Goal: Information Seeking & Learning: Find specific page/section

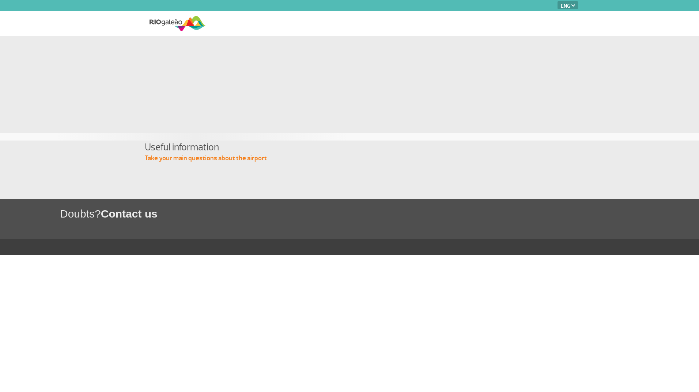
select select "en"
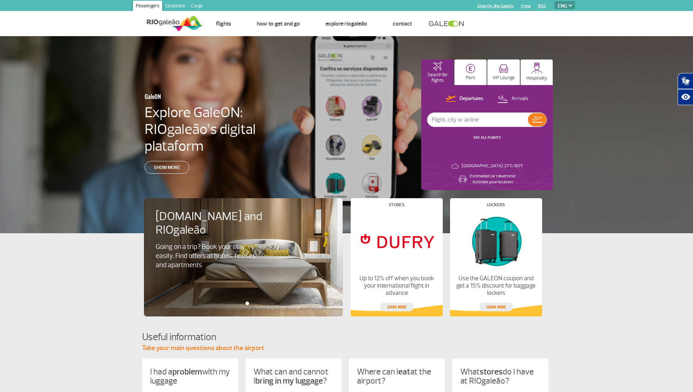
drag, startPoint x: 68, startPoint y: 115, endPoint x: 613, endPoint y: 260, distance: 563.7
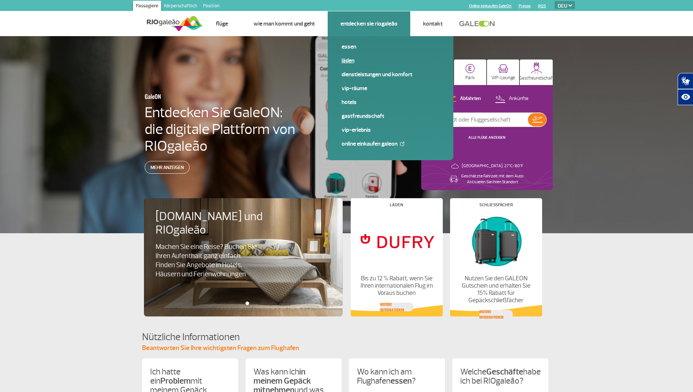
click at [349, 62] on link "Läden" at bounding box center [391, 61] width 98 height 8
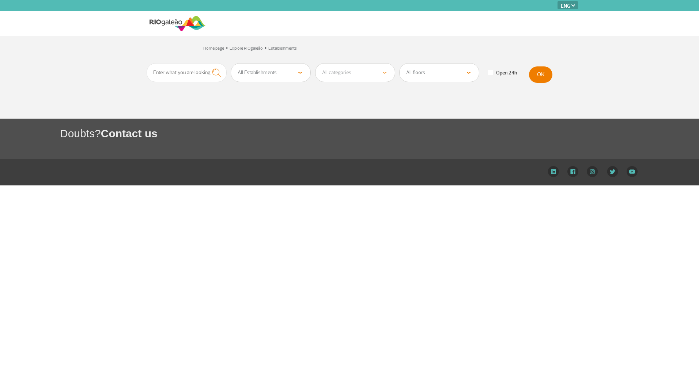
select select "en"
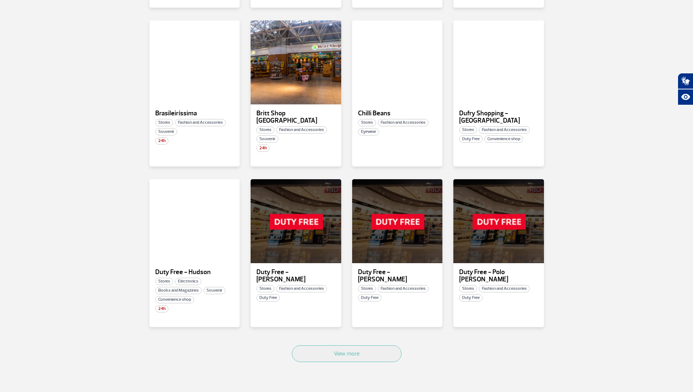
scroll to position [292, 0]
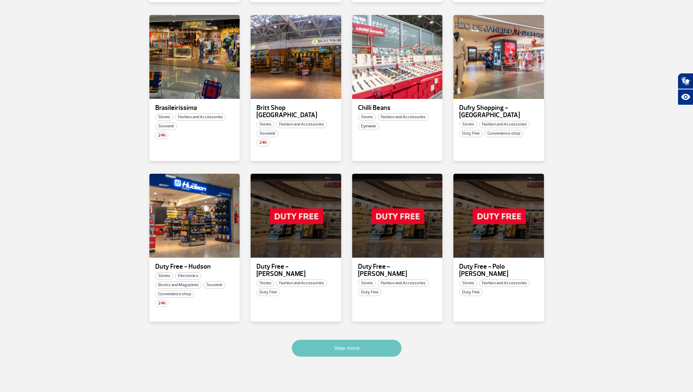
click at [313, 340] on button "View more" at bounding box center [347, 348] width 110 height 17
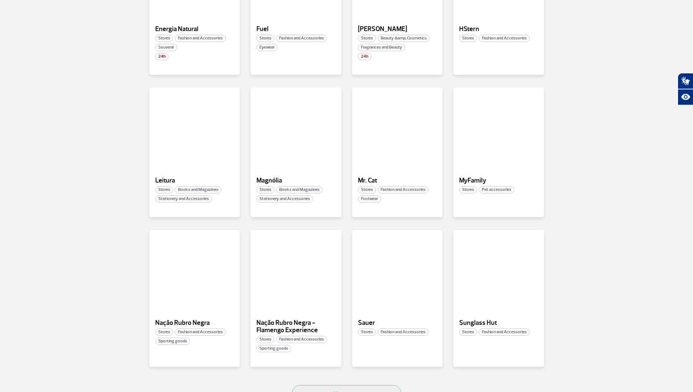
scroll to position [700, 0]
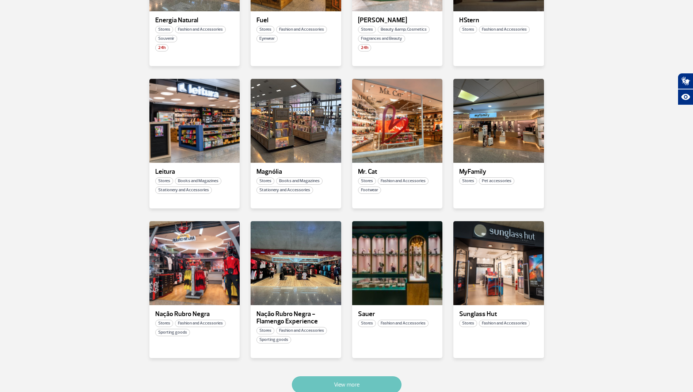
click at [357, 377] on button "View more" at bounding box center [347, 385] width 110 height 17
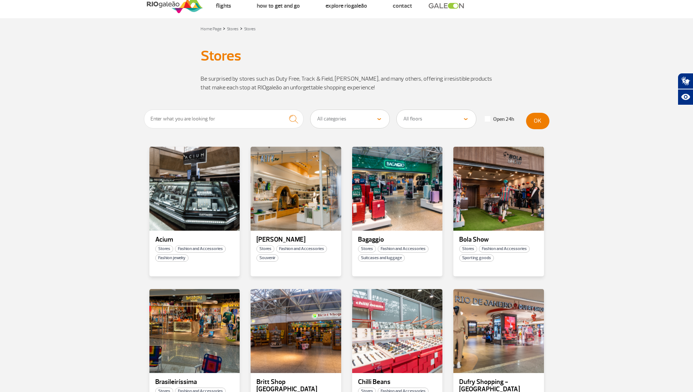
scroll to position [0, 0]
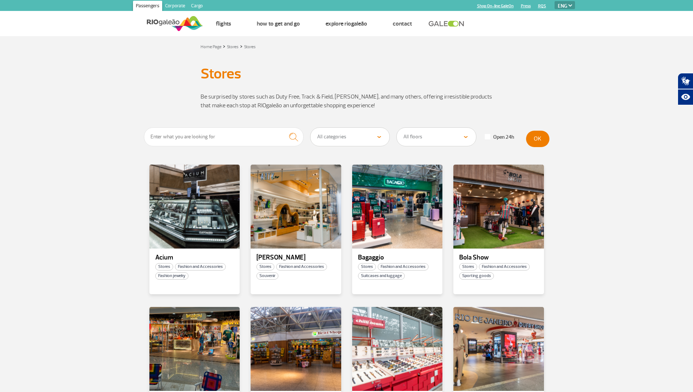
click at [365, 140] on select "All categories Beauty &amp; Cosmetics Electronics Books and Magazines Fashion a…" at bounding box center [350, 137] width 79 height 18
click at [357, 143] on select "Alle Kategorien Schönheit & Kosmetik Elektronik Bücher und Zeitschriften Mode u…" at bounding box center [350, 137] width 79 height 18
select select "25"
click at [311, 128] on select "Alle Kategorien Schönheit & Kosmetik Elektronik Bücher und Zeitschriften Mode u…" at bounding box center [350, 137] width 79 height 18
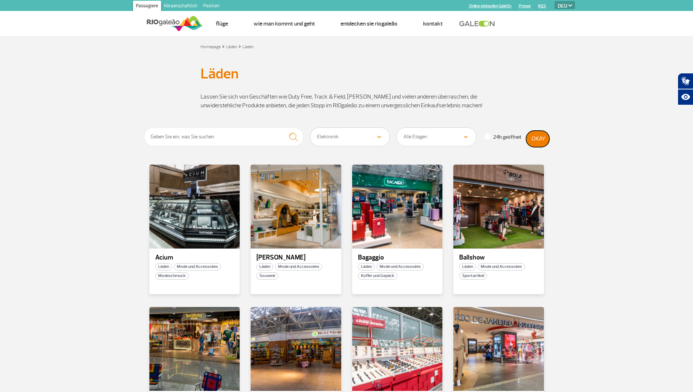
click at [533, 139] on button "OKAY" at bounding box center [537, 139] width 23 height 16
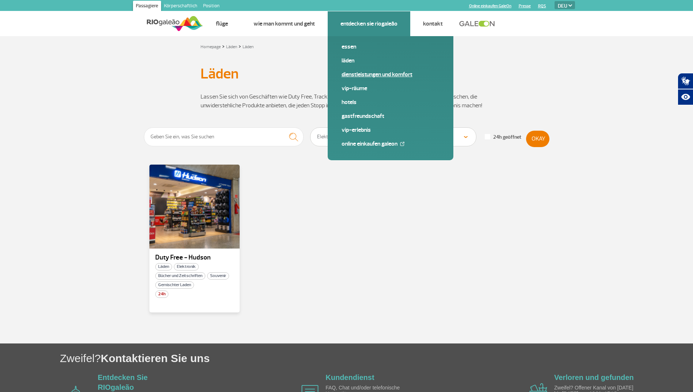
click at [357, 75] on link "Dienstleistungen und Komfort" at bounding box center [391, 75] width 98 height 8
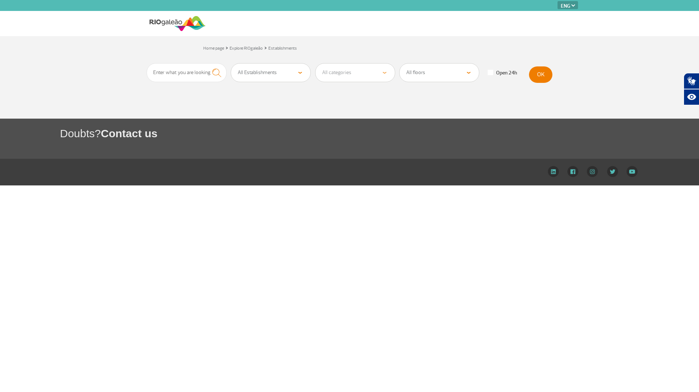
select select "en"
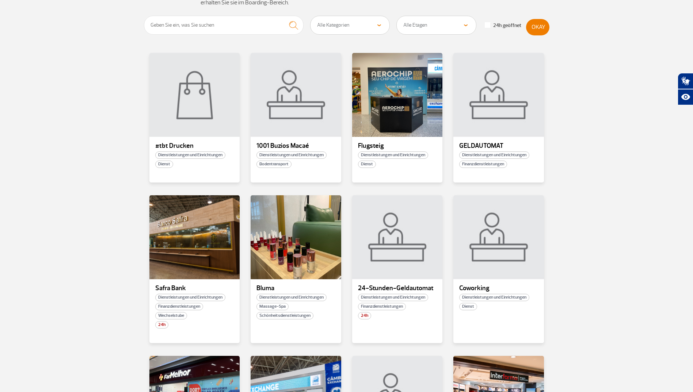
scroll to position [219, 0]
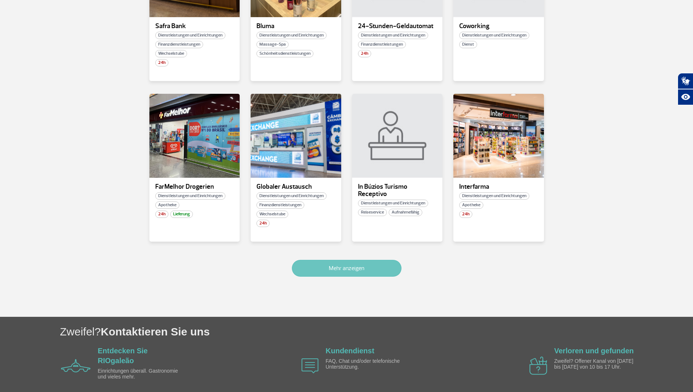
click at [365, 272] on button "Mehr anzeigen" at bounding box center [347, 268] width 110 height 17
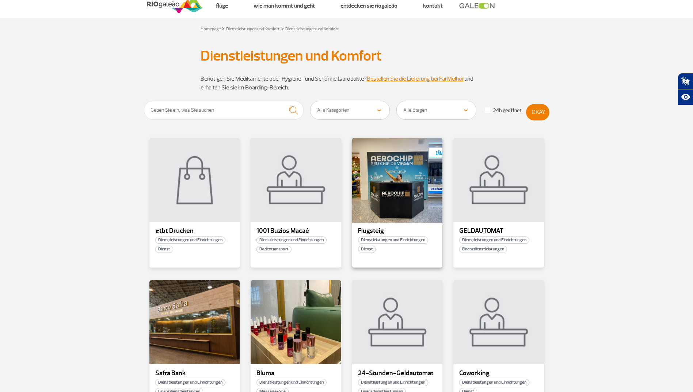
scroll to position [0, 0]
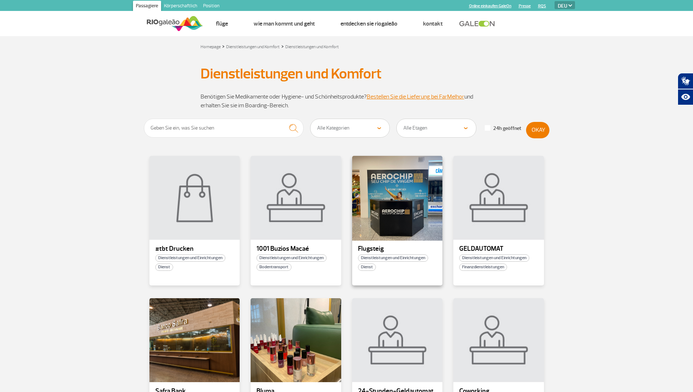
click at [424, 183] on div at bounding box center [397, 198] width 92 height 86
